Goal: Entertainment & Leisure: Consume media (video, audio)

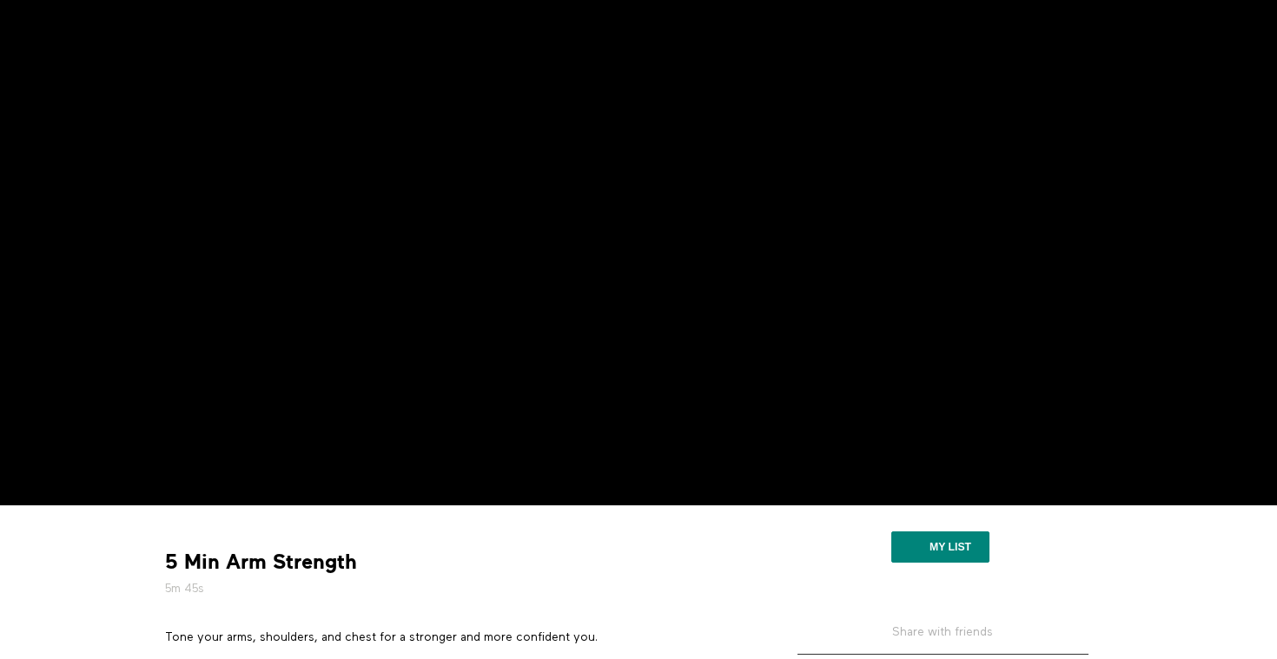
scroll to position [116, 0]
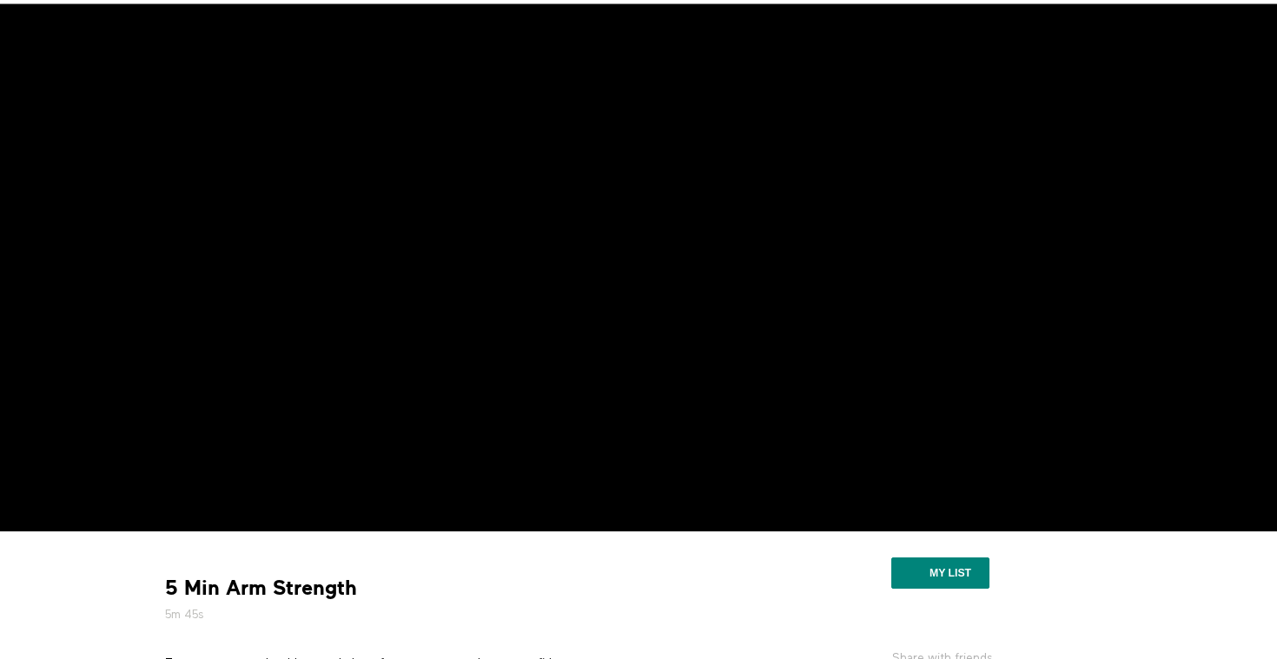
scroll to position [48, 0]
